Goal: Task Accomplishment & Management: Manage account settings

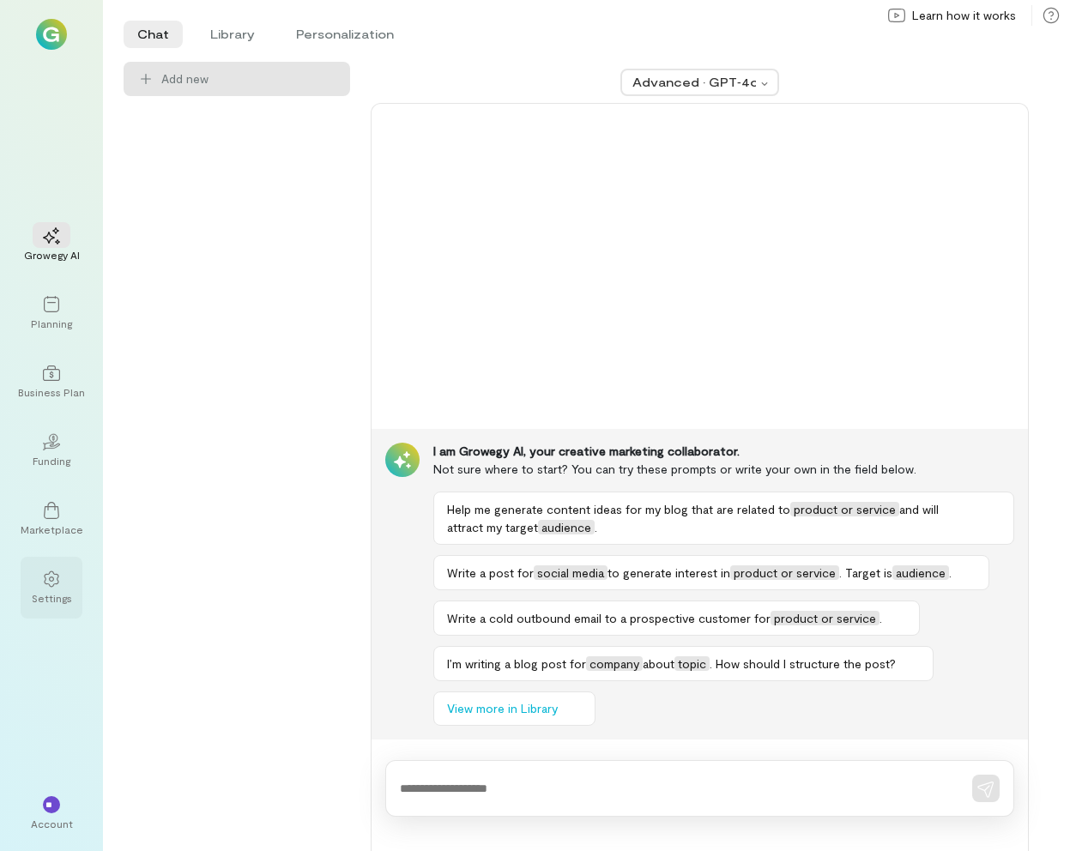
click at [43, 611] on div "Settings" at bounding box center [52, 588] width 62 height 62
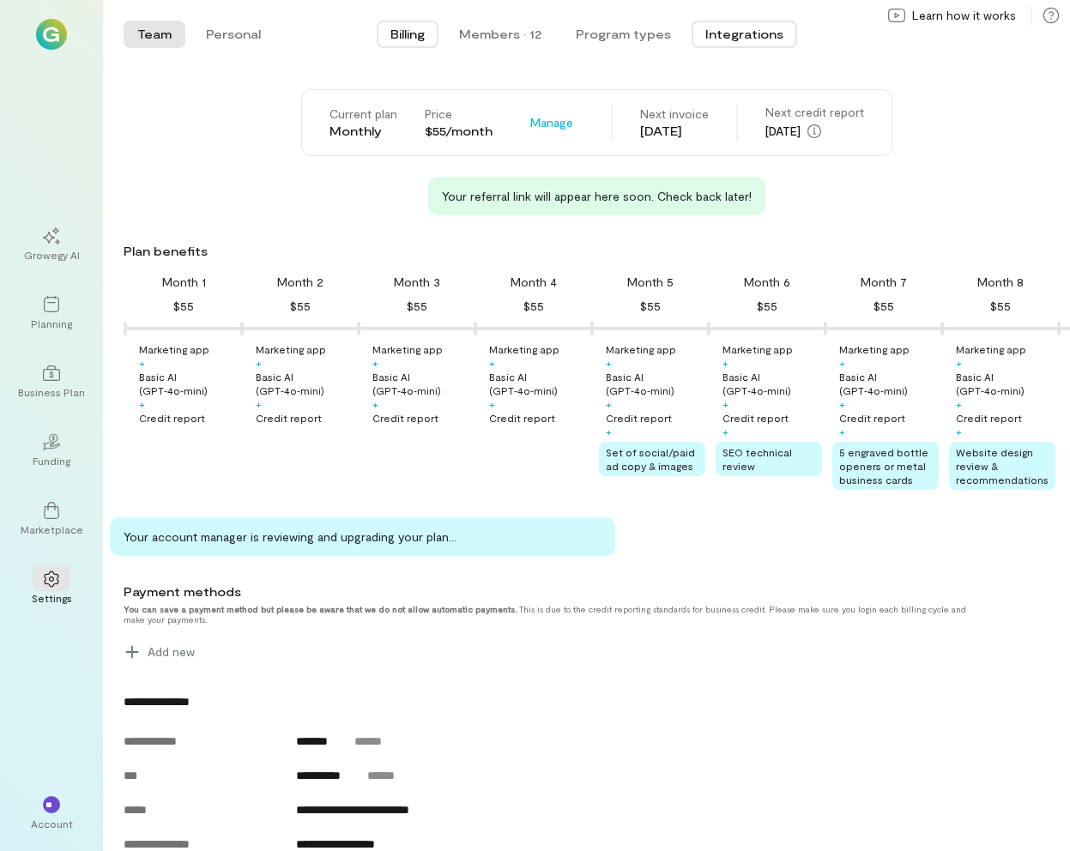
click at [735, 27] on button "Integrations" at bounding box center [744, 34] width 106 height 27
